Goal: Information Seeking & Learning: Learn about a topic

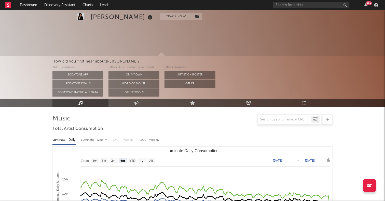
select select "6m"
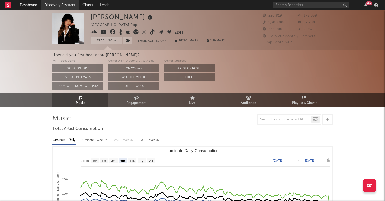
click at [63, 4] on link "Discovery Assistant" at bounding box center [60, 5] width 38 height 10
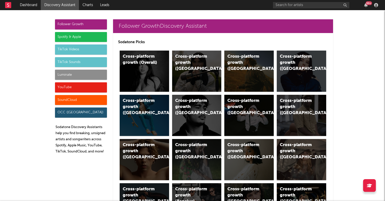
click at [79, 37] on div "Spotify & Apple" at bounding box center [81, 37] width 52 height 10
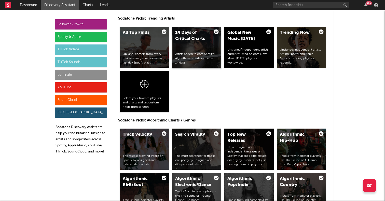
scroll to position [534, 0]
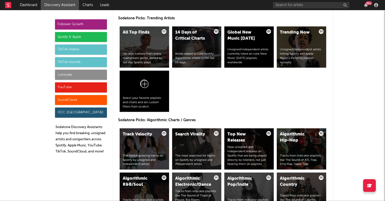
click at [96, 52] on div "TikTok Videos" at bounding box center [81, 50] width 52 height 10
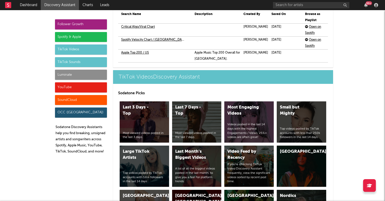
scroll to position [1288, 0]
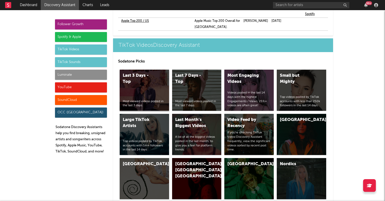
click at [137, 73] on div "Last 3 Days - Top Most viewed videos posted in the last 3 days." at bounding box center [144, 90] width 49 height 41
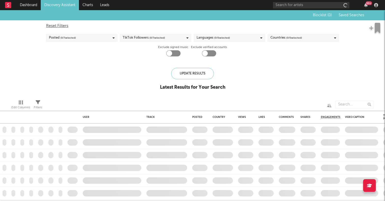
checkbox input "true"
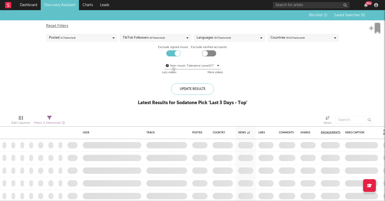
click at [276, 38] on div "Countries ( 0 / 227 selected)" at bounding box center [288, 38] width 34 height 6
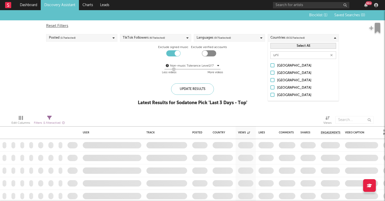
type input "uni"
click at [273, 94] on div at bounding box center [273, 95] width 4 height 4
click at [271, 94] on input "[GEOGRAPHIC_DATA]" at bounding box center [271, 95] width 0 height 6
click at [200, 88] on div "Update Results" at bounding box center [192, 89] width 43 height 11
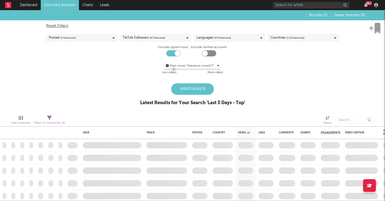
click at [189, 87] on div "Update Results" at bounding box center [192, 89] width 43 height 11
click at [134, 89] on div "Blocklist ( 1 ) Saved Searches ( 0 ) Reset Filters Posted ( 1 / 7 selected) Tik…" at bounding box center [192, 60] width 385 height 101
click at [195, 89] on div "Update Results" at bounding box center [192, 89] width 43 height 11
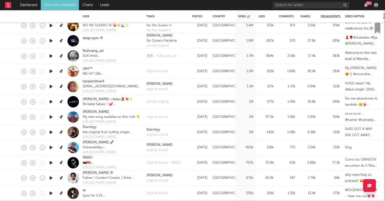
click at [50, 132] on icon "button" at bounding box center [50, 132] width 5 height 6
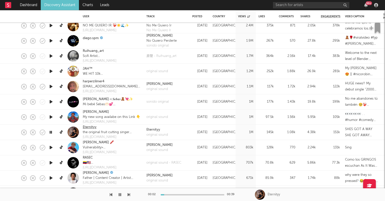
click at [89, 127] on link "Eternityy" at bounding box center [90, 127] width 14 height 5
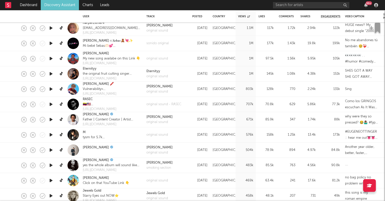
click at [51, 135] on icon "button" at bounding box center [50, 135] width 5 height 6
click at [50, 150] on icon "button" at bounding box center [50, 150] width 5 height 6
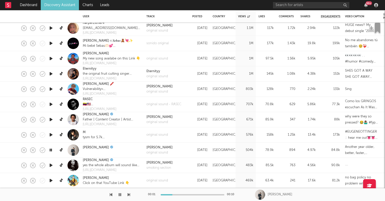
click at [51, 167] on icon "button" at bounding box center [50, 166] width 5 height 6
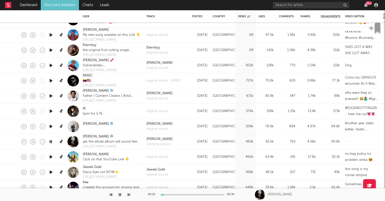
click at [51, 157] on icon "button" at bounding box center [50, 157] width 5 height 6
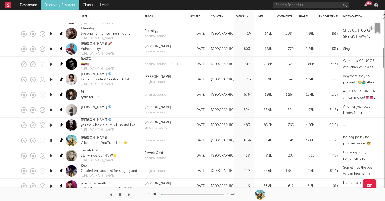
click at [51, 157] on icon "button" at bounding box center [50, 156] width 5 height 6
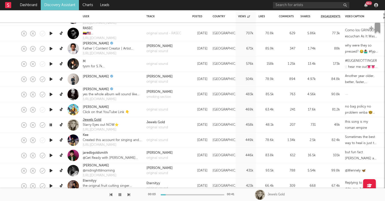
click at [91, 120] on link "Jewels Gold" at bounding box center [92, 120] width 19 height 5
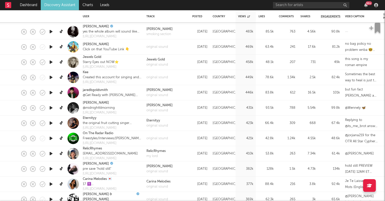
click at [51, 92] on icon "button" at bounding box center [50, 93] width 5 height 6
click at [51, 123] on icon "button" at bounding box center [50, 123] width 5 height 6
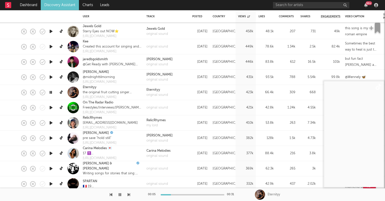
click at [51, 140] on icon "button" at bounding box center [50, 138] width 5 height 6
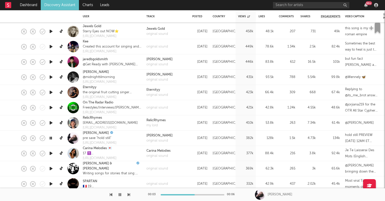
click at [51, 123] on icon "button" at bounding box center [50, 123] width 5 height 6
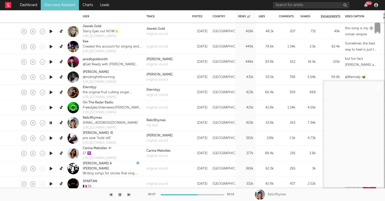
click at [50, 156] on icon "button" at bounding box center [50, 154] width 5 height 6
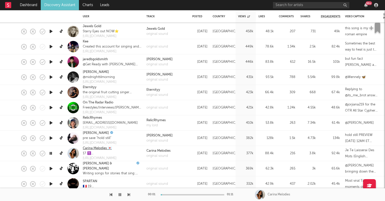
click at [99, 150] on link "Carina Melodies 💌" at bounding box center [97, 148] width 29 height 5
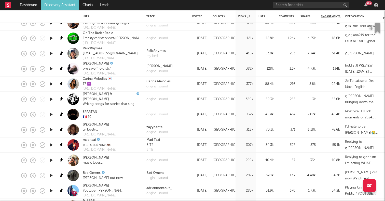
click at [51, 145] on icon "button" at bounding box center [50, 145] width 5 height 6
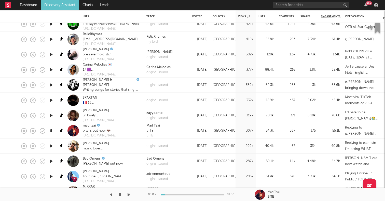
click at [51, 145] on icon "button" at bounding box center [50, 146] width 5 height 6
click at [52, 162] on icon "button" at bounding box center [50, 161] width 5 height 6
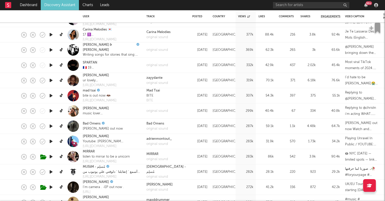
click at [51, 144] on icon "button" at bounding box center [50, 142] width 5 height 6
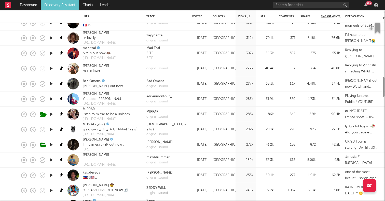
click at [51, 145] on icon "button" at bounding box center [50, 145] width 5 height 6
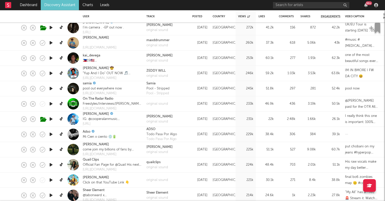
click at [50, 148] on icon "button" at bounding box center [50, 150] width 5 height 6
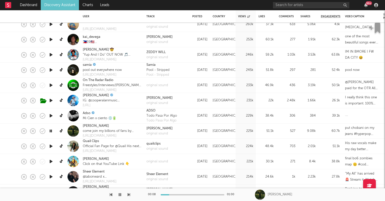
click at [50, 144] on icon "button" at bounding box center [50, 146] width 5 height 6
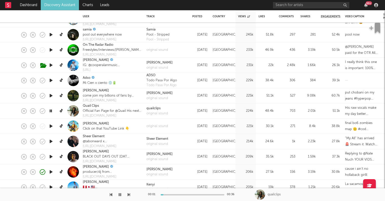
click at [51, 142] on icon "button" at bounding box center [50, 142] width 5 height 6
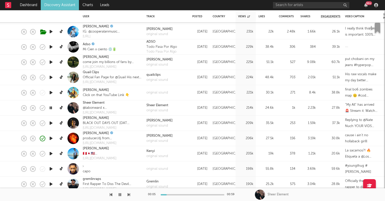
click at [52, 156] on icon "button" at bounding box center [50, 154] width 5 height 6
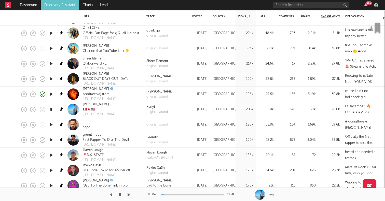
click at [52, 141] on icon "button" at bounding box center [50, 140] width 5 height 6
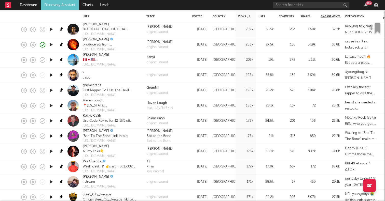
click at [52, 151] on icon "button" at bounding box center [50, 152] width 5 height 6
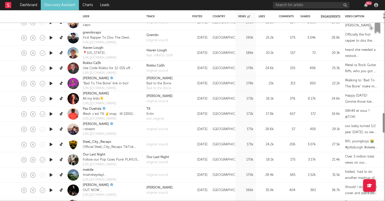
click at [50, 162] on icon "button" at bounding box center [50, 160] width 5 height 6
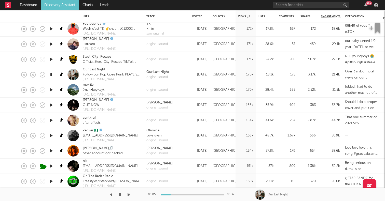
click at [51, 89] on icon "button" at bounding box center [50, 90] width 5 height 6
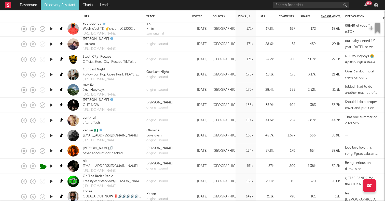
click at [50, 120] on icon "button" at bounding box center [50, 120] width 5 height 6
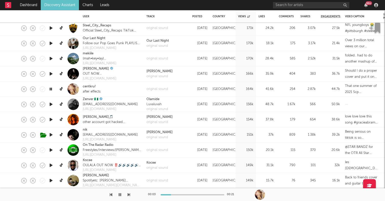
click at [51, 119] on icon "button" at bounding box center [50, 120] width 5 height 6
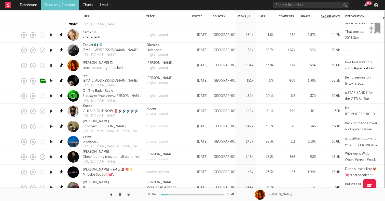
click at [51, 111] on icon "button" at bounding box center [50, 111] width 5 height 6
click at [51, 127] on icon "button" at bounding box center [50, 127] width 5 height 6
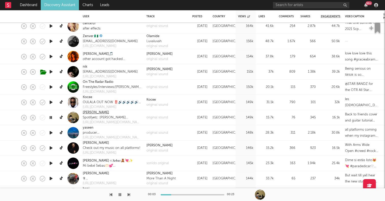
click at [88, 112] on link "Mason Engler" at bounding box center [96, 112] width 26 height 5
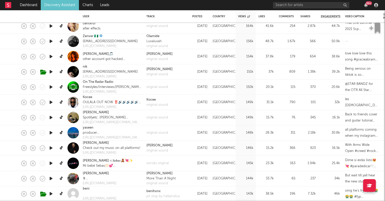
click at [51, 132] on icon "button" at bounding box center [50, 133] width 5 height 6
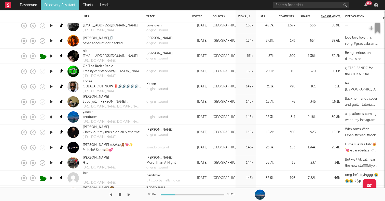
click at [85, 113] on link "yaseen" at bounding box center [88, 112] width 11 height 5
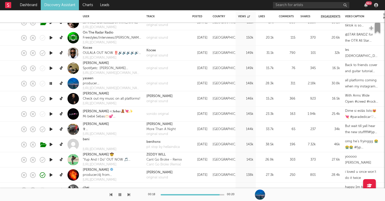
click at [52, 99] on icon "button" at bounding box center [50, 99] width 5 height 6
click at [88, 93] on link "Peyton Parrish" at bounding box center [96, 93] width 26 height 5
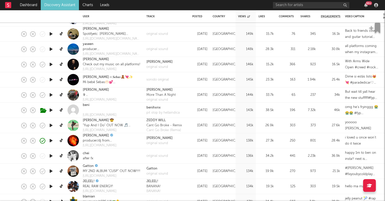
click at [51, 156] on icon "button" at bounding box center [50, 156] width 5 height 6
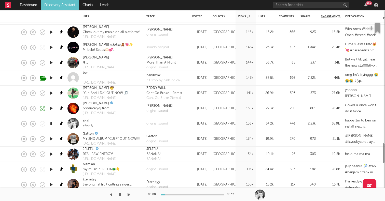
click at [52, 142] on icon "button" at bounding box center [50, 139] width 5 height 6
click at [51, 154] on icon "button" at bounding box center [50, 154] width 5 height 6
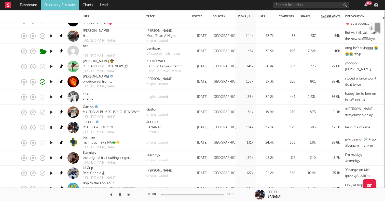
click at [51, 143] on icon "button" at bounding box center [50, 143] width 5 height 6
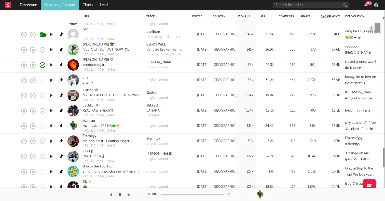
click at [51, 143] on icon "button" at bounding box center [50, 141] width 5 height 6
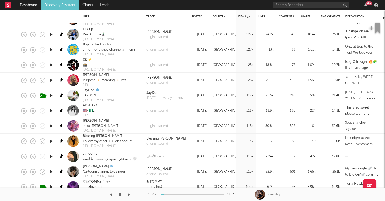
click at [52, 127] on icon "button" at bounding box center [50, 126] width 5 height 6
click at [52, 142] on icon "button" at bounding box center [50, 141] width 5 height 6
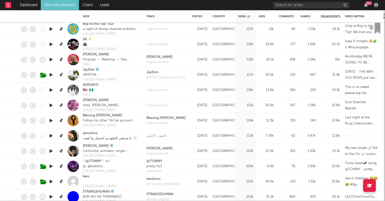
click at [51, 154] on icon "button" at bounding box center [50, 151] width 5 height 6
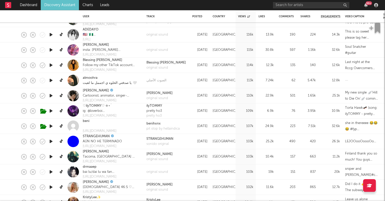
click at [51, 154] on icon "button" at bounding box center [50, 157] width 5 height 6
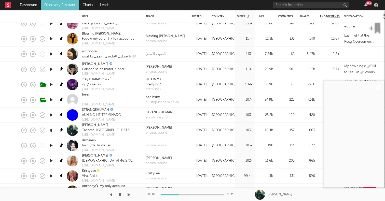
click at [50, 161] on icon "button" at bounding box center [50, 161] width 5 height 6
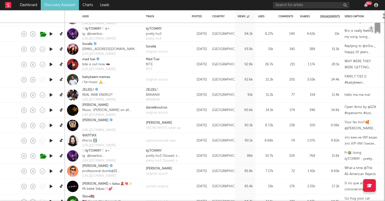
click at [51, 63] on icon "button" at bounding box center [50, 64] width 5 height 6
click at [51, 81] on icon "button" at bounding box center [50, 80] width 5 height 6
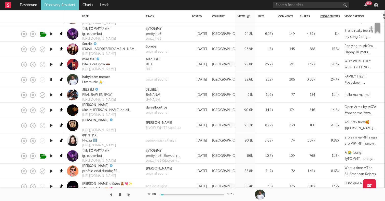
click at [51, 109] on icon "button" at bounding box center [50, 110] width 5 height 6
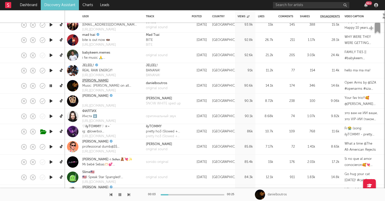
click at [92, 80] on link "Daniel Boutros" at bounding box center [95, 80] width 26 height 5
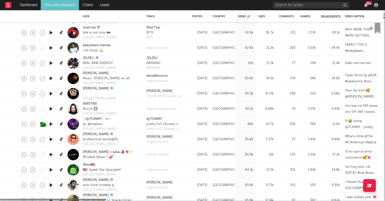
click at [48, 93] on icon "button" at bounding box center [50, 94] width 5 height 6
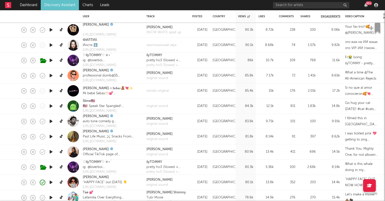
click at [49, 137] on icon "button" at bounding box center [50, 137] width 5 height 6
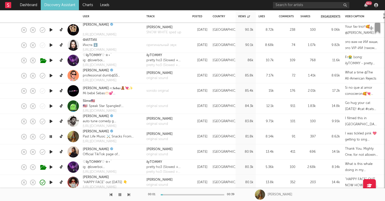
click at [52, 151] on icon "button" at bounding box center [50, 152] width 5 height 6
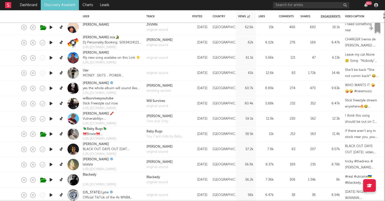
click at [51, 167] on icon "button" at bounding box center [50, 165] width 5 height 6
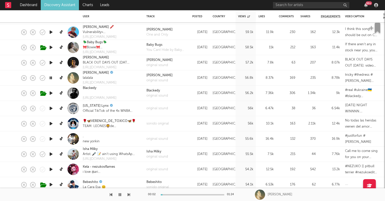
click at [50, 155] on icon "button" at bounding box center [50, 154] width 5 height 6
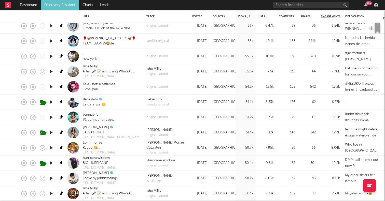
click at [50, 147] on icon "button" at bounding box center [50, 148] width 5 height 6
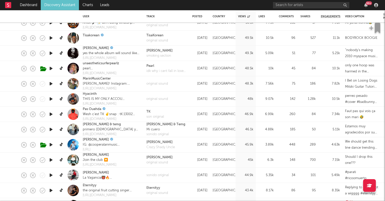
click at [52, 128] on icon "button" at bounding box center [50, 130] width 5 height 6
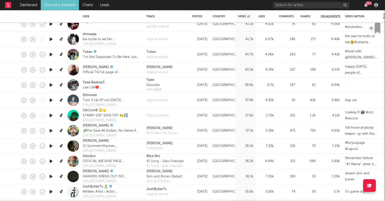
click at [50, 146] on icon "button" at bounding box center [50, 146] width 5 height 6
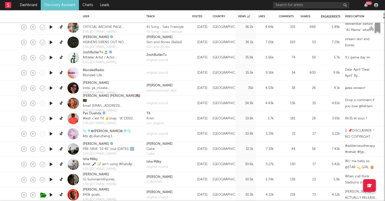
click at [50, 147] on icon "button" at bounding box center [50, 149] width 5 height 6
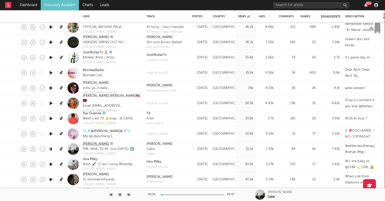
click at [93, 144] on link "Sky McCreery" at bounding box center [96, 144] width 26 height 5
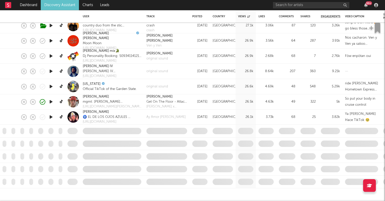
click at [51, 102] on icon "button" at bounding box center [50, 102] width 5 height 6
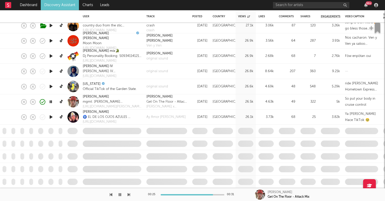
click at [51, 103] on icon "button" at bounding box center [50, 102] width 5 height 6
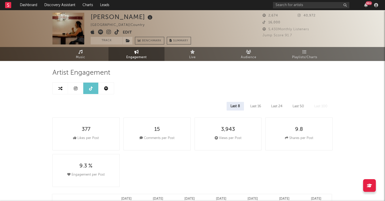
select select "6m"
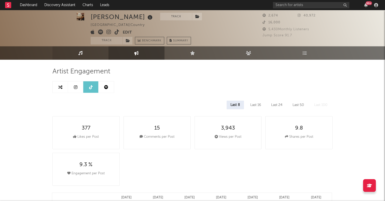
click at [91, 56] on link "Music" at bounding box center [80, 53] width 56 height 14
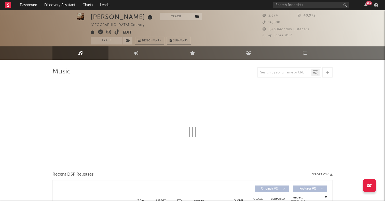
select select "1w"
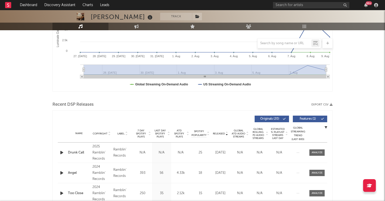
scroll to position [176, 0]
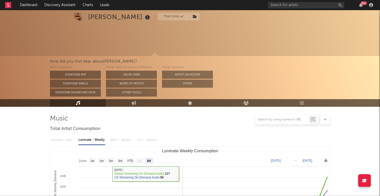
select select "All"
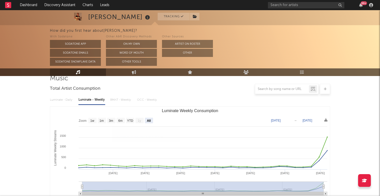
scroll to position [57, 0]
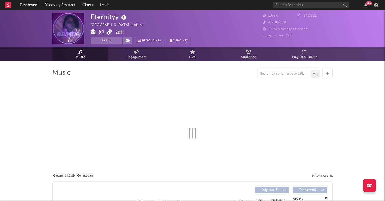
select select "6m"
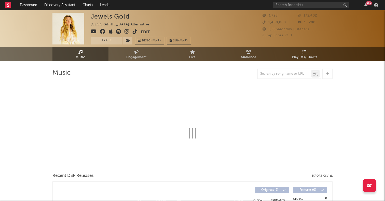
select select "6m"
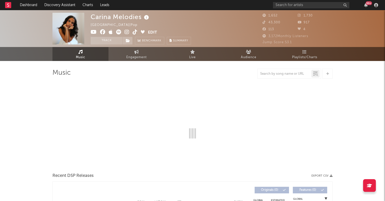
select select "1w"
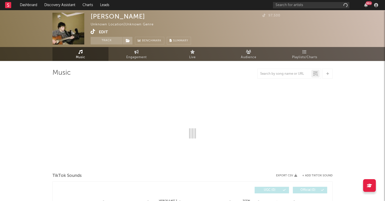
select select "1w"
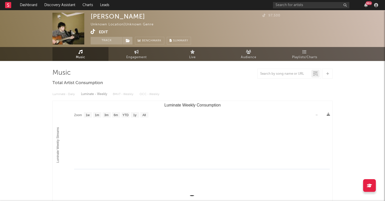
click at [93, 32] on icon at bounding box center [93, 31] width 5 height 5
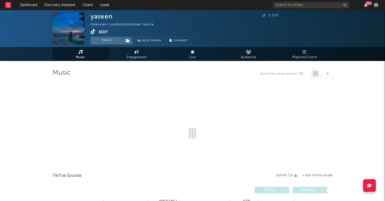
select select "1w"
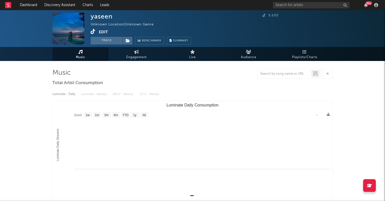
click at [93, 31] on icon at bounding box center [93, 31] width 5 height 5
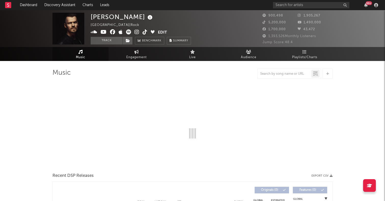
select select "6m"
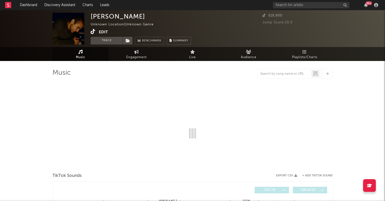
click at [93, 31] on icon at bounding box center [93, 31] width 5 height 5
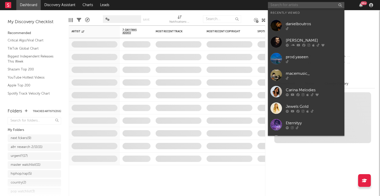
click at [297, 6] on input "text" at bounding box center [306, 5] width 76 height 6
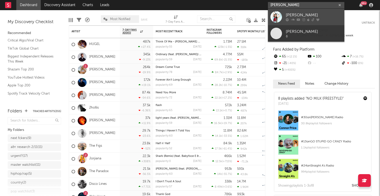
type input "nieve ella"
click at [278, 14] on div at bounding box center [276, 16] width 11 height 11
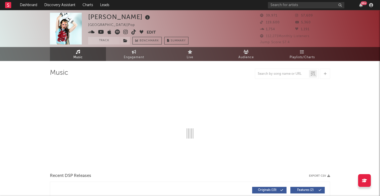
select select "6m"
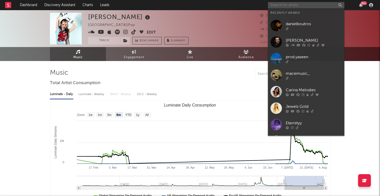
click at [292, 6] on input "text" at bounding box center [306, 5] width 76 height 6
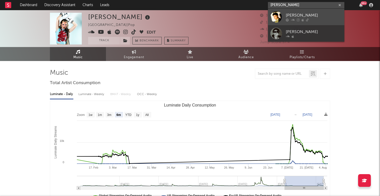
type input "noah levine"
click at [276, 18] on div at bounding box center [276, 16] width 11 height 11
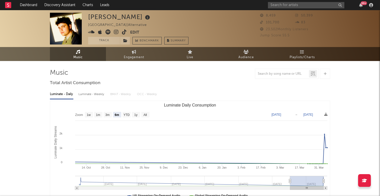
click at [144, 118] on rect "Luminate Daily Consumption" at bounding box center [190, 152] width 280 height 102
click at [145, 115] on text "All" at bounding box center [144, 115] width 3 height 4
select select "All"
type input "2021-08-19"
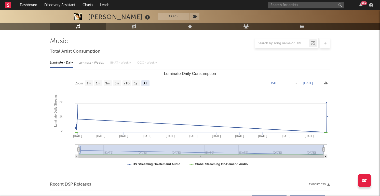
scroll to position [78, 0]
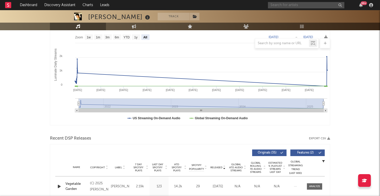
click at [305, 4] on input "text" at bounding box center [306, 5] width 76 height 6
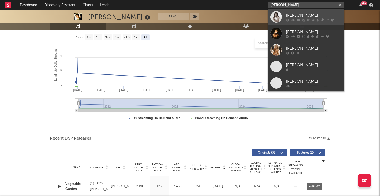
type input "sydney ross"
click at [270, 14] on link "Sydney Ross Mitchell" at bounding box center [306, 17] width 76 height 17
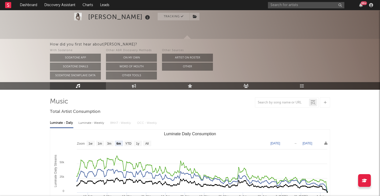
scroll to position [20, 0]
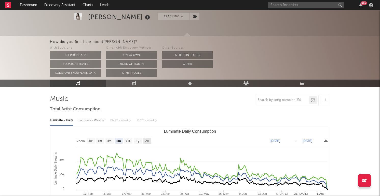
click at [148, 138] on rect "Luminate Daily Consumption" at bounding box center [147, 141] width 8 height 6
select select "All"
type input "2023-08-20"
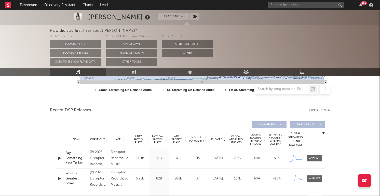
scroll to position [152, 0]
click at [97, 158] on div "(P) 2025 Disruptor Records, a division of Sony Music Entertainment under exclus…" at bounding box center [99, 158] width 18 height 18
click at [290, 7] on input "text" at bounding box center [306, 5] width 76 height 6
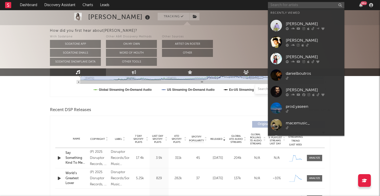
type input "k"
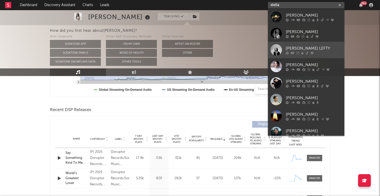
type input "stella"
click at [276, 48] on div at bounding box center [276, 49] width 11 height 11
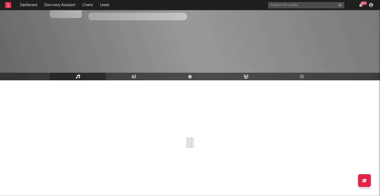
scroll to position [152, 0]
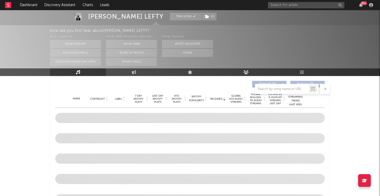
select select "6m"
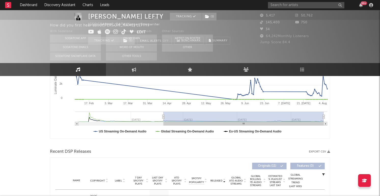
scroll to position [0, 0]
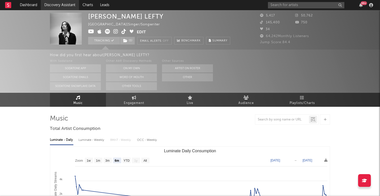
click at [66, 1] on link "Discovery Assistant" at bounding box center [60, 5] width 38 height 10
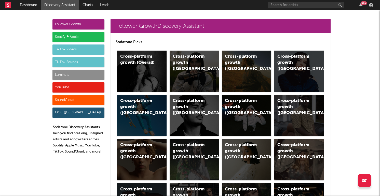
click at [61, 62] on div "TikTok Sounds" at bounding box center [78, 62] width 52 height 10
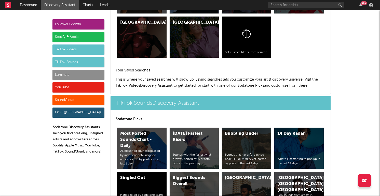
scroll to position [1798, 0]
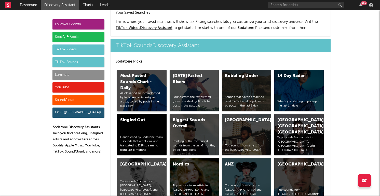
click at [148, 73] on div "Most Posted Sounds Chart - Daily" at bounding box center [137, 82] width 35 height 18
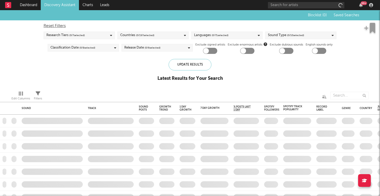
checkbox input "true"
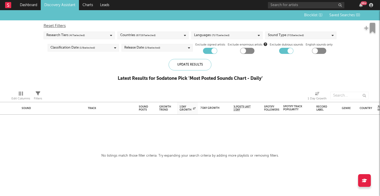
click at [147, 36] on span "( 67 / 197 selected)" at bounding box center [146, 35] width 20 height 6
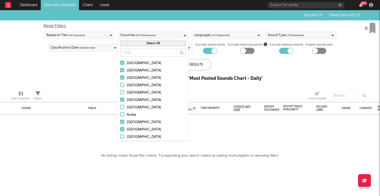
click at [94, 82] on div "Blocklist ( 1 ) Saved Searches ( 0 ) Reset Filters Research Tiers ( 4 / 7 selec…" at bounding box center [190, 48] width 380 height 77
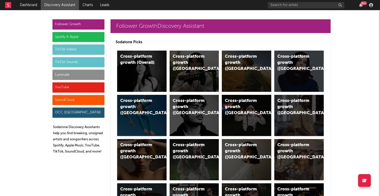
click at [90, 63] on div "TikTok Sounds" at bounding box center [78, 62] width 52 height 10
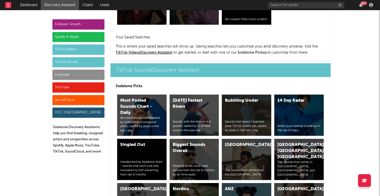
scroll to position [1798, 0]
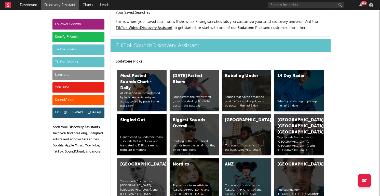
click at [295, 70] on div "14 Day Radar What's just starting to pop up in the last 14 days" at bounding box center [298, 90] width 49 height 41
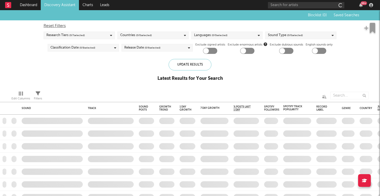
checkbox input "true"
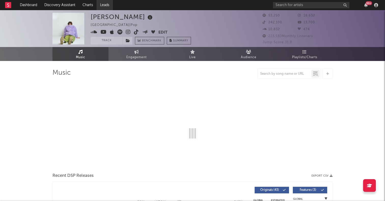
select select "6m"
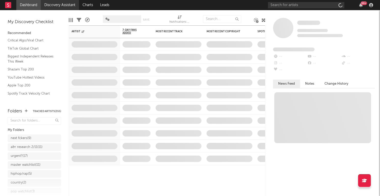
click at [61, 5] on link "Discovery Assistant" at bounding box center [60, 5] width 38 height 10
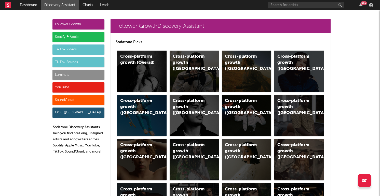
click at [69, 36] on div "Spotify & Apple" at bounding box center [78, 37] width 52 height 10
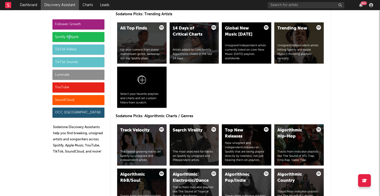
scroll to position [541, 0]
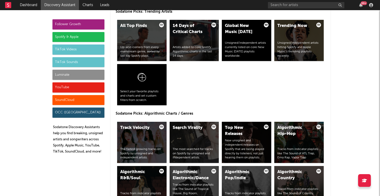
click at [77, 54] on div "TikTok Videos" at bounding box center [78, 50] width 52 height 10
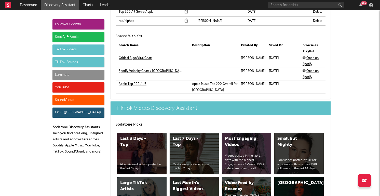
scroll to position [1288, 0]
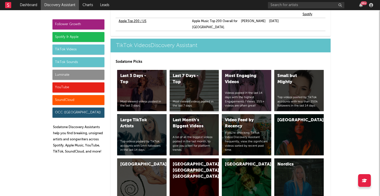
click at [192, 73] on div "Last 7 Days - Top Most viewed videos posted in the last 7 days." at bounding box center [194, 90] width 49 height 41
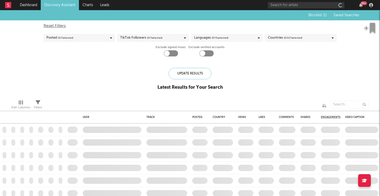
checkbox input "true"
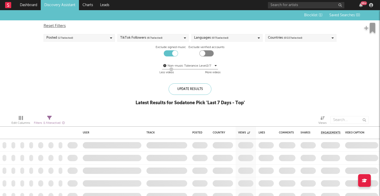
click at [272, 39] on div "Countries ( 0 / 227 selected)" at bounding box center [285, 38] width 34 height 6
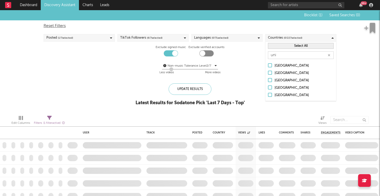
type input "uni"
click at [278, 92] on div "[GEOGRAPHIC_DATA]" at bounding box center [304, 95] width 59 height 6
click at [268, 92] on input "[GEOGRAPHIC_DATA]" at bounding box center [268, 95] width 0 height 6
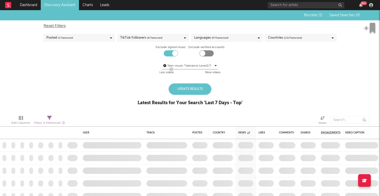
click at [214, 85] on div "Update Results Latest Results for Your Search ' Last 7 Days - Top '" at bounding box center [190, 98] width 105 height 28
click at [204, 87] on div "Update Results" at bounding box center [190, 89] width 43 height 11
click at [195, 91] on div "Update Results" at bounding box center [190, 89] width 43 height 11
click at [191, 94] on div "Update Results" at bounding box center [190, 89] width 43 height 11
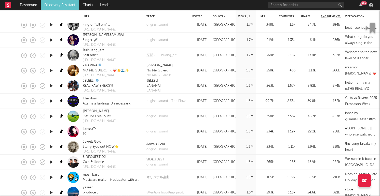
click at [50, 116] on icon "button" at bounding box center [50, 116] width 5 height 6
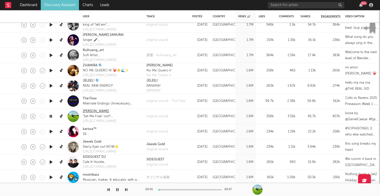
click at [89, 111] on link "Anthony Yeh" at bounding box center [96, 111] width 26 height 5
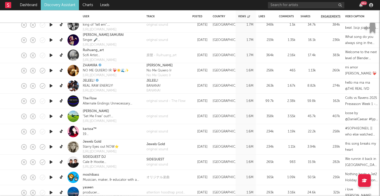
click at [49, 132] on icon "button" at bounding box center [50, 132] width 5 height 6
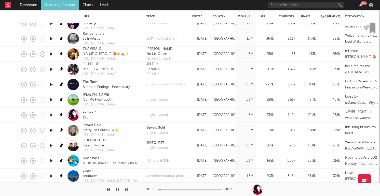
click at [50, 145] on icon "button" at bounding box center [50, 146] width 5 height 6
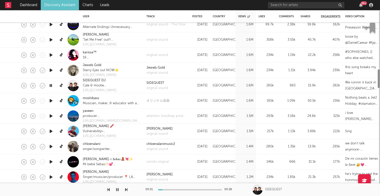
click at [51, 145] on icon "button" at bounding box center [50, 147] width 5 height 6
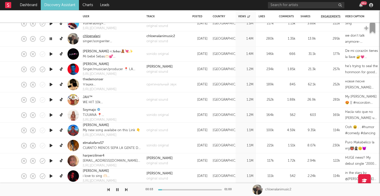
click at [91, 36] on link "chloenalani" at bounding box center [92, 36] width 18 height 5
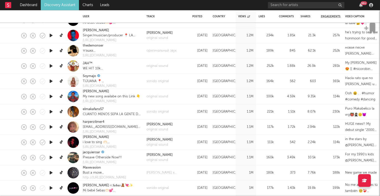
click at [50, 142] on icon "button" at bounding box center [50, 142] width 5 height 6
click at [50, 157] on icon "button" at bounding box center [50, 158] width 5 height 6
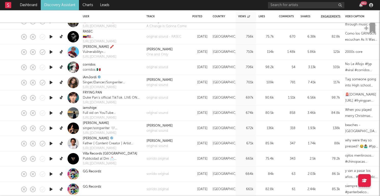
click at [52, 114] on icon "button" at bounding box center [50, 113] width 5 height 6
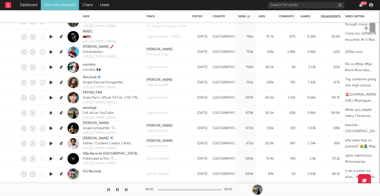
click at [52, 114] on icon "button" at bounding box center [50, 113] width 5 height 6
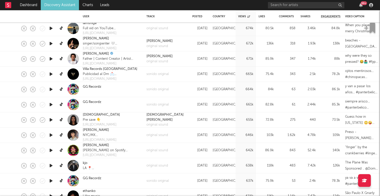
click at [51, 120] on icon "button" at bounding box center [50, 120] width 5 height 6
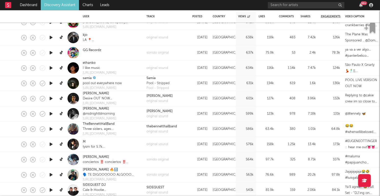
click at [54, 8] on link "Discovery Assistant" at bounding box center [60, 5] width 38 height 10
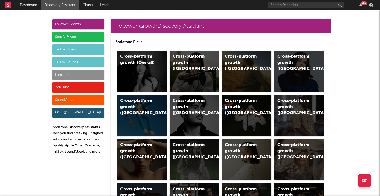
click at [91, 50] on div "TikTok Videos" at bounding box center [78, 50] width 52 height 10
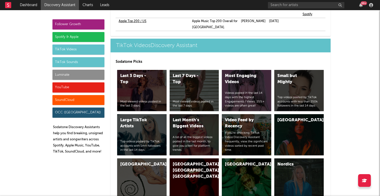
click at [83, 63] on div "TikTok Sounds" at bounding box center [78, 62] width 52 height 10
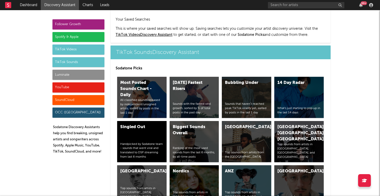
scroll to position [1798, 0]
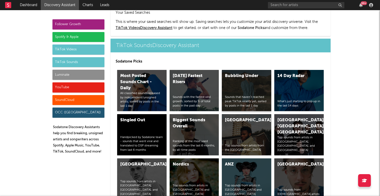
click at [236, 73] on div "Bubbling Under Sounds that haven’t reached peak TikTok virality yet, sorted by …" at bounding box center [246, 90] width 49 height 41
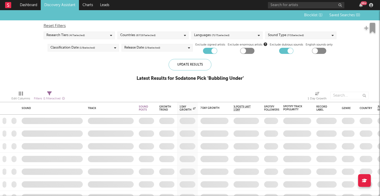
click at [160, 37] on div "Countries ( 67 / 197 selected)" at bounding box center [152, 36] width 71 height 8
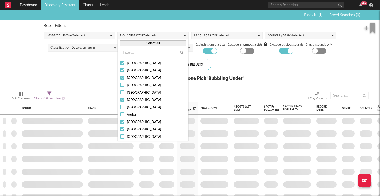
click at [161, 40] on div "Select All" at bounding box center [153, 43] width 71 height 8
click at [157, 45] on button "Select All" at bounding box center [153, 44] width 66 height 6
click at [154, 46] on button "Deselect All" at bounding box center [153, 44] width 66 height 6
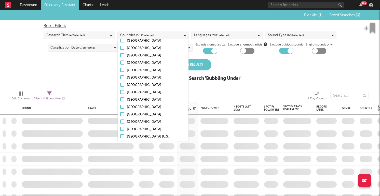
scroll to position [1357, 0]
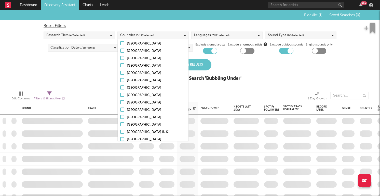
click at [123, 87] on div at bounding box center [122, 88] width 4 height 4
click at [120, 87] on input "[GEOGRAPHIC_DATA]" at bounding box center [120, 88] width 0 height 6
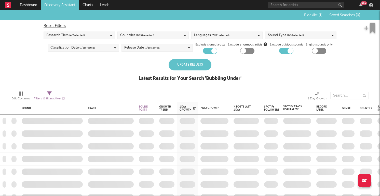
click at [95, 80] on div "Blocklist ( 1 ) Saved Searches ( 0 ) Reset Filters Research Tiers ( 4 / 7 selec…" at bounding box center [190, 48] width 380 height 77
click at [181, 69] on div "Update Results" at bounding box center [190, 64] width 43 height 11
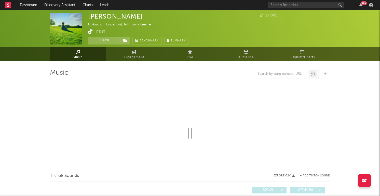
select select "1w"
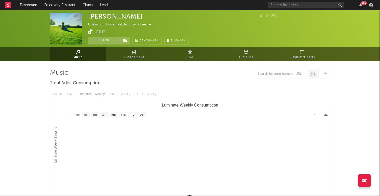
click at [90, 32] on icon at bounding box center [90, 31] width 5 height 5
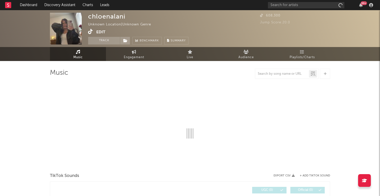
select select "1w"
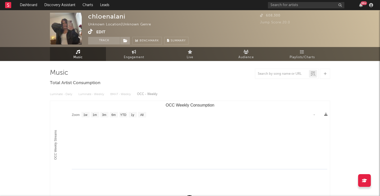
click at [90, 31] on icon at bounding box center [90, 31] width 5 height 5
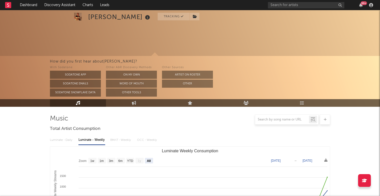
select select "All"
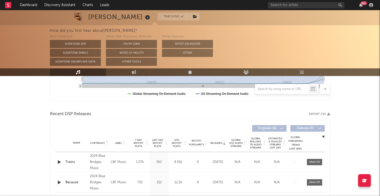
scroll to position [188, 0]
